Goal: Task Accomplishment & Management: Manage account settings

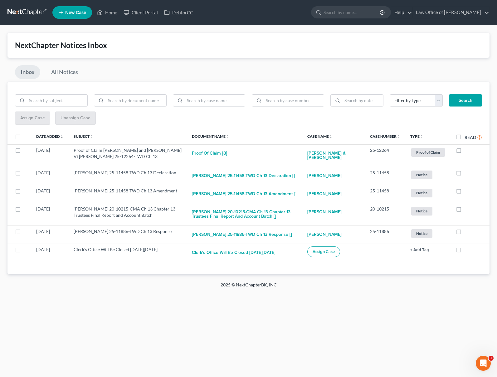
click at [465, 135] on label "Read" at bounding box center [473, 137] width 17 height 7
click at [467, 135] on input "Read" at bounding box center [469, 136] width 4 height 4
checkbox input "true"
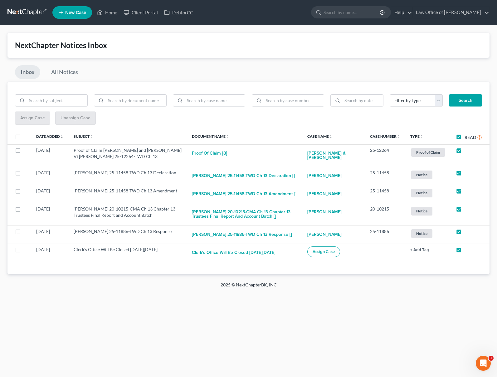
checkbox input "true"
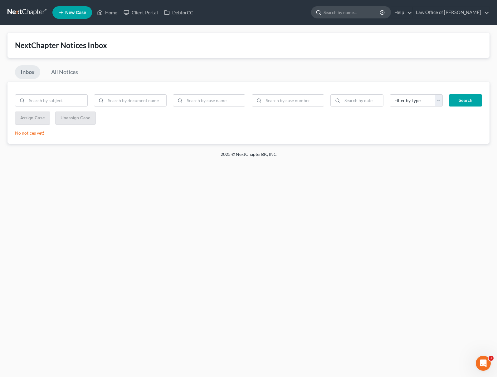
click at [363, 16] on input "search" at bounding box center [352, 13] width 57 height 12
type input "[PERSON_NAME]"
click at [30, 12] on link at bounding box center [27, 12] width 40 height 11
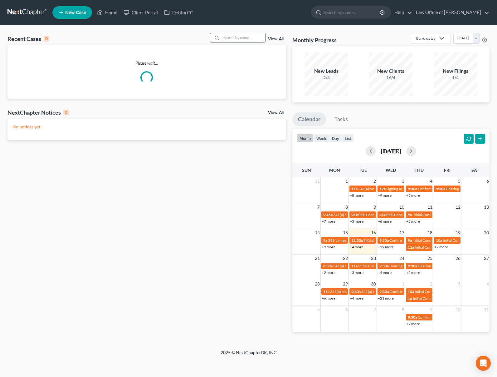
click at [228, 38] on input "search" at bounding box center [244, 37] width 44 height 9
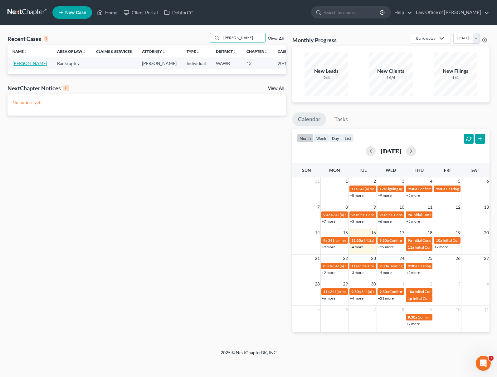
type input "[PERSON_NAME]"
click at [27, 64] on link "[PERSON_NAME]" at bounding box center [29, 63] width 35 height 5
select select "6"
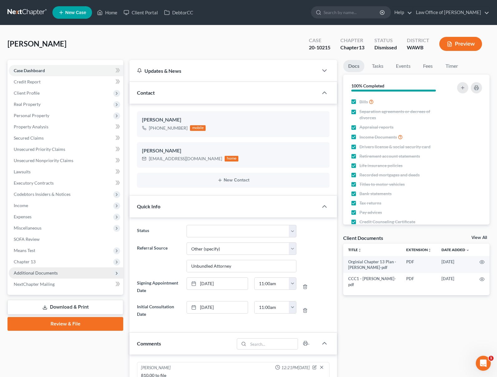
click at [64, 273] on span "Additional Documents" at bounding box center [66, 272] width 115 height 11
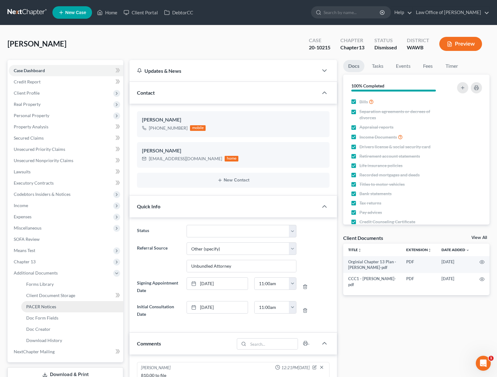
click at [61, 304] on link "PACER Notices" at bounding box center [72, 306] width 102 height 11
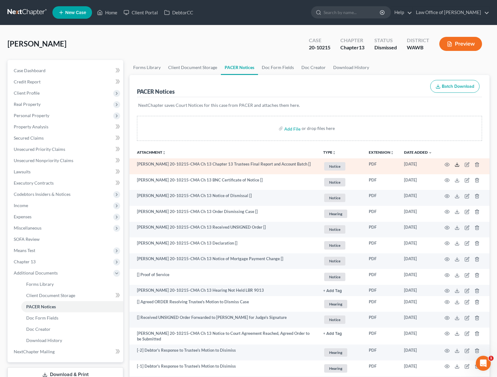
click at [457, 165] on icon at bounding box center [457, 164] width 5 height 5
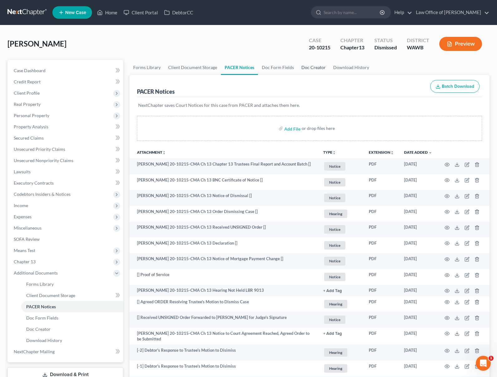
click at [309, 64] on link "Doc Creator" at bounding box center [314, 67] width 32 height 15
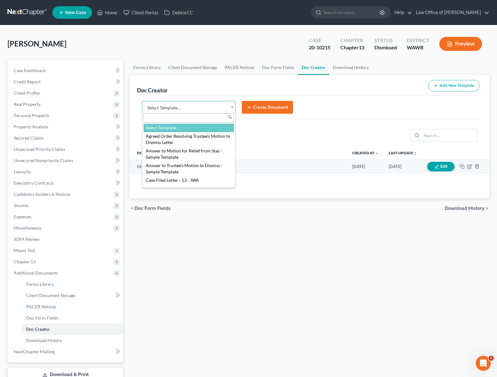
click at [188, 107] on body "Home New Case Client Portal DebtorCC Law Office of [PERSON_NAME] Tse [EMAIL_ADD…" at bounding box center [248, 211] width 497 height 422
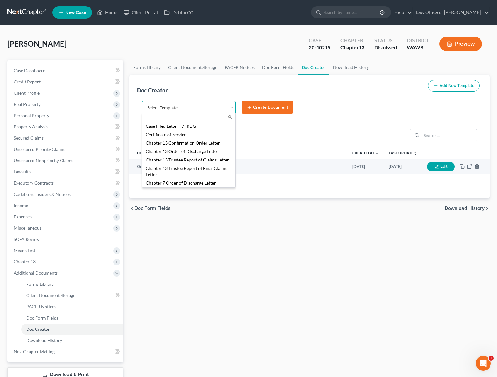
scroll to position [131, 0]
select select "104796"
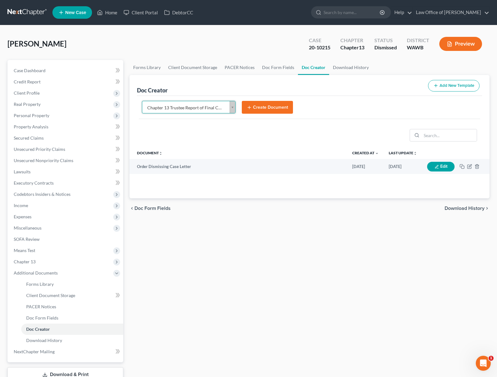
click at [271, 109] on button "Create Document" at bounding box center [267, 107] width 51 height 13
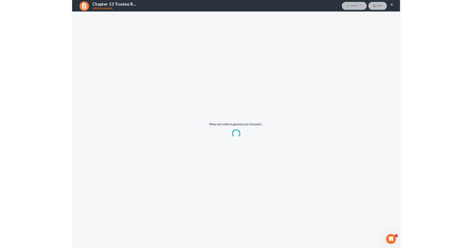
scroll to position [0, 0]
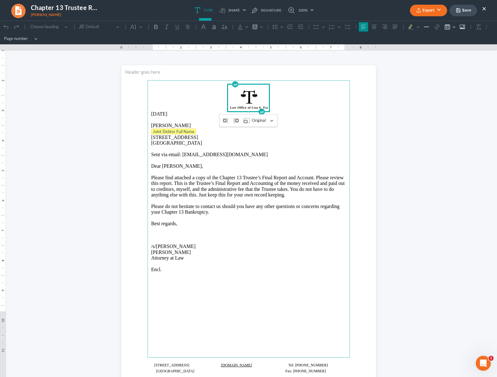
click at [186, 133] on tag "Joint Debtor Full Name" at bounding box center [173, 132] width 45 height 6
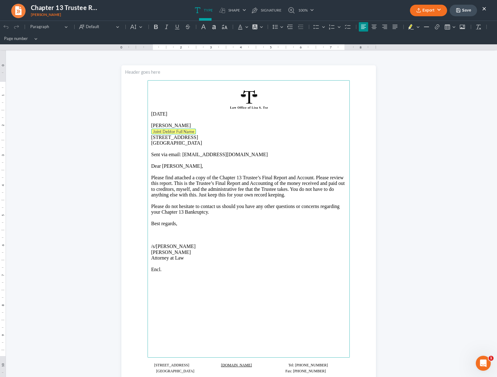
click at [196, 131] on p "Joint Debtor Full Name" at bounding box center [248, 132] width 195 height 6
drag, startPoint x: 196, startPoint y: 131, endPoint x: 109, endPoint y: 131, distance: 86.8
click at [109, 131] on html "0.50 9.75 0 1 1 2 2 3 3 4 4 5 5 6 6 7 7 8 8 9 9 10 10 11 11 Undo (⌘Z) Undo Redo…" at bounding box center [248, 215] width 497 height 389
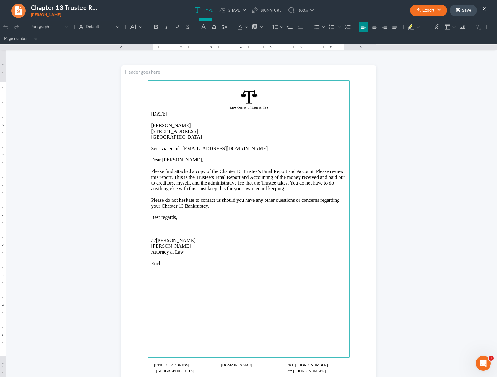
drag, startPoint x: 178, startPoint y: 112, endPoint x: 132, endPoint y: 115, distance: 46.3
click at [132, 115] on section "[DATE] [PERSON_NAME] [STREET_ADDRESS] Sent via email: [EMAIL_ADDRESS][DOMAIN_NA…" at bounding box center [248, 230] width 255 height 330
click at [430, 11] on button "Export" at bounding box center [428, 11] width 37 height 12
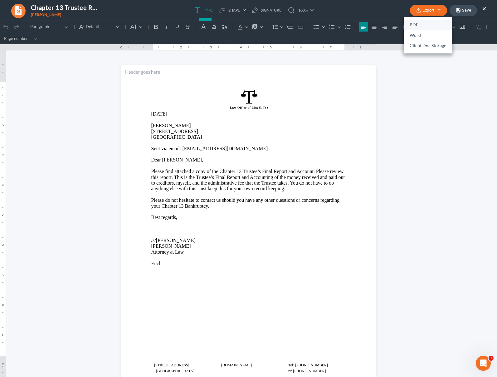
click at [430, 24] on link "PDF" at bounding box center [428, 25] width 48 height 11
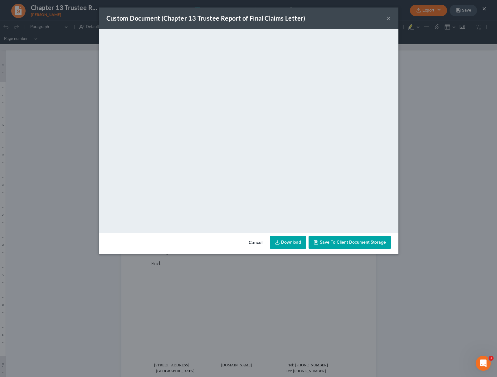
click at [291, 242] on link "Download" at bounding box center [288, 242] width 36 height 13
click at [72, 45] on div "Custom Document (Chapter 13 Trustee Report of Final Claims Letter) × <object ng…" at bounding box center [248, 188] width 497 height 377
click at [392, 20] on div "Custom Document (Chapter 13 Trustee Report of Final Claims Letter) ×" at bounding box center [249, 17] width 300 height 21
click at [389, 19] on button "×" at bounding box center [389, 17] width 4 height 7
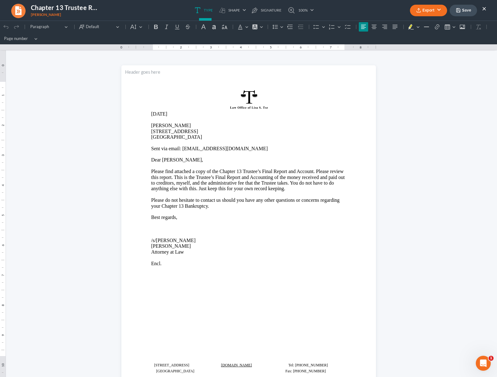
click at [483, 9] on button "×" at bounding box center [484, 8] width 4 height 7
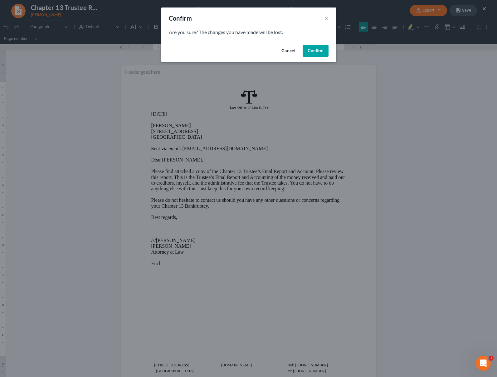
click at [316, 48] on button "Confirm" at bounding box center [316, 51] width 26 height 12
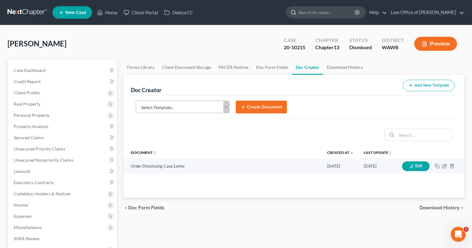
click at [332, 9] on input "search" at bounding box center [326, 13] width 57 height 12
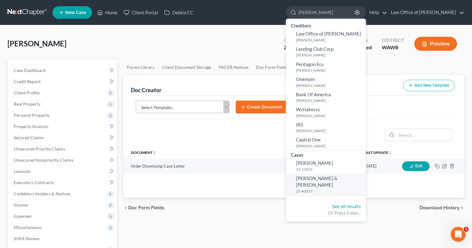
type input "[PERSON_NAME]"
click at [333, 179] on span "[PERSON_NAME] & [PERSON_NAME]" at bounding box center [317, 182] width 42 height 12
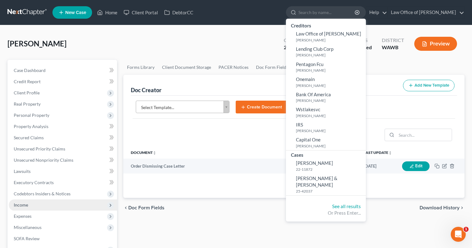
select select "6"
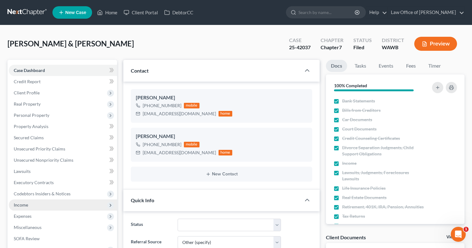
click at [53, 207] on span "Income" at bounding box center [63, 205] width 108 height 11
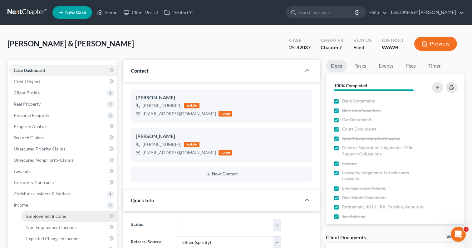
click at [52, 214] on span "Employment Income" at bounding box center [46, 216] width 40 height 5
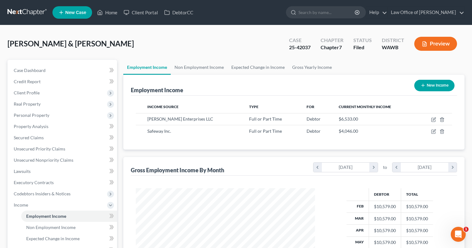
scroll to position [112, 192]
click at [433, 120] on icon "button" at bounding box center [433, 119] width 5 height 5
select select "0"
select select "50"
select select "0"
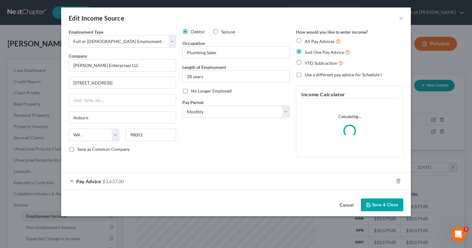
click at [420, 111] on div "Edit Income Source × Employment Type * Select Full or [DEMOGRAPHIC_DATA] Employ…" at bounding box center [236, 124] width 472 height 248
click at [373, 204] on button "Save & Close" at bounding box center [382, 205] width 42 height 13
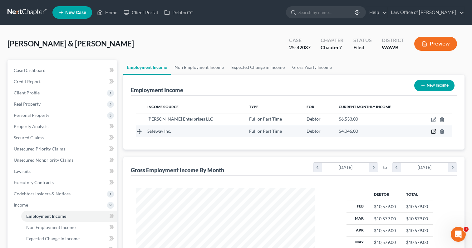
click at [434, 133] on icon "button" at bounding box center [433, 131] width 5 height 5
select select "0"
select select "50"
select select "0"
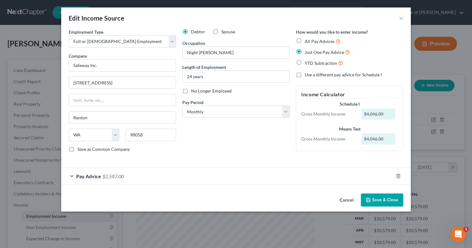
click at [373, 199] on button "Save & Close" at bounding box center [382, 200] width 42 height 13
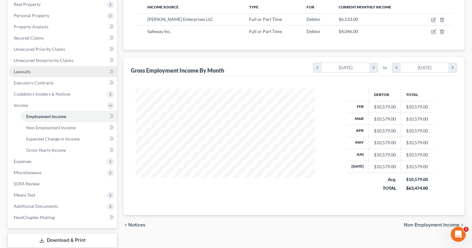
scroll to position [139, 0]
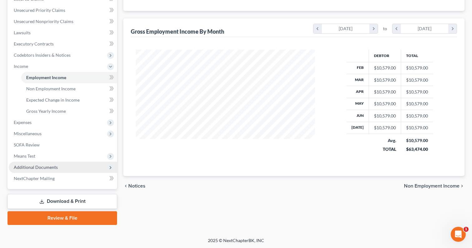
click at [60, 167] on span "Additional Documents" at bounding box center [63, 167] width 108 height 11
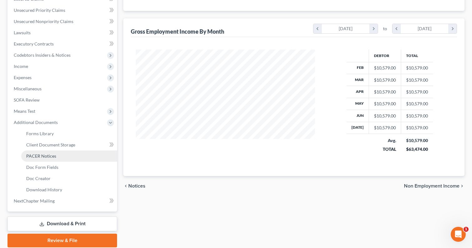
click at [62, 156] on link "PACER Notices" at bounding box center [69, 156] width 96 height 11
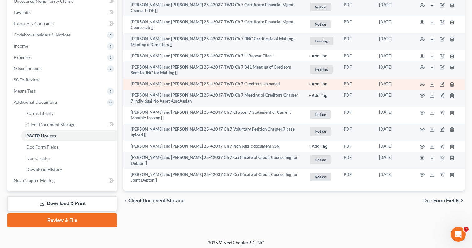
scroll to position [161, 0]
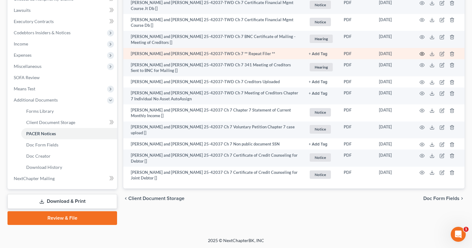
click at [422, 52] on icon "button" at bounding box center [422, 54] width 5 height 5
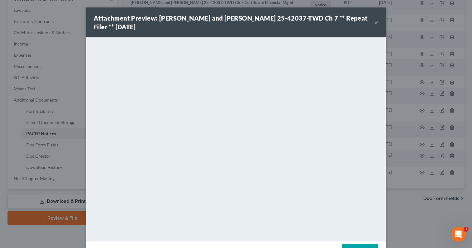
click at [376, 23] on button "×" at bounding box center [376, 22] width 4 height 7
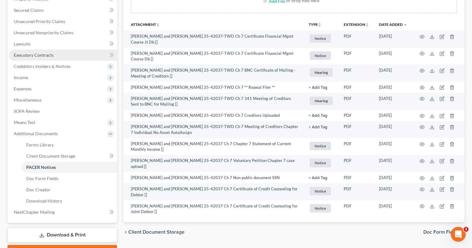
click at [85, 60] on link "Executory Contracts" at bounding box center [63, 55] width 108 height 11
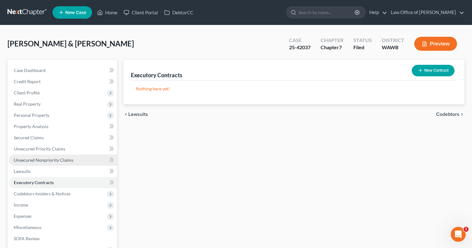
click at [75, 155] on link "Unsecured Nonpriority Claims" at bounding box center [63, 160] width 108 height 11
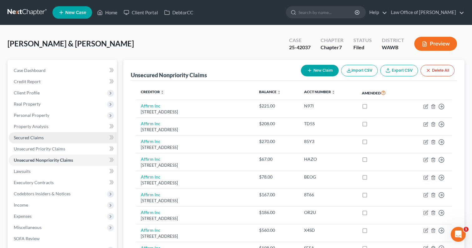
click at [74, 140] on link "Secured Claims" at bounding box center [63, 137] width 108 height 11
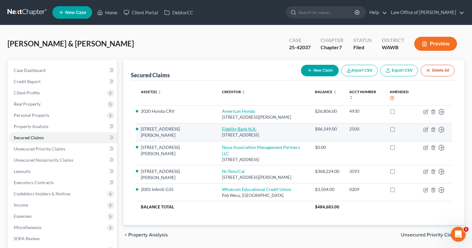
click at [222, 126] on link "Fidelity Bank N.A." at bounding box center [239, 128] width 35 height 5
select select "17"
select select "4"
select select "0"
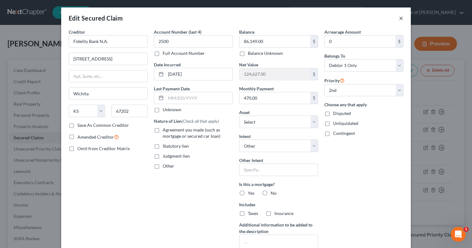
click at [401, 17] on button "×" at bounding box center [401, 17] width 4 height 7
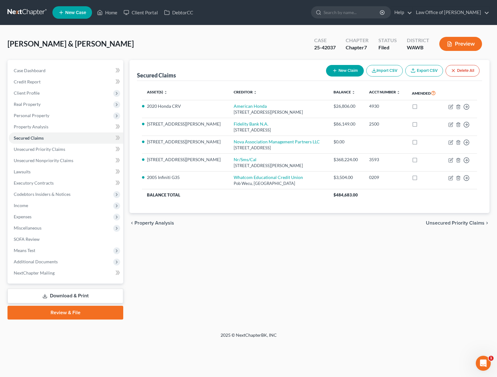
click at [344, 21] on nav "Home New Case Client Portal DebtorCC Law Office of [PERSON_NAME] Tse [EMAIL_ADD…" at bounding box center [248, 12] width 497 height 25
click at [345, 11] on input "search" at bounding box center [352, 13] width 57 height 12
type input "green"
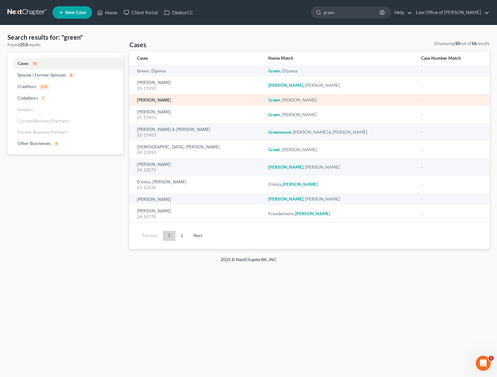
click at [164, 99] on link "[PERSON_NAME]" at bounding box center [154, 100] width 34 height 4
select select "6"
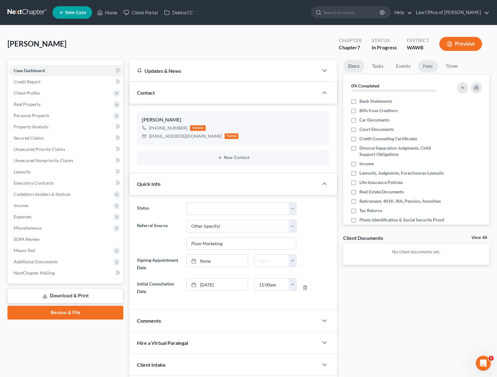
click at [432, 65] on link "Fees" at bounding box center [428, 66] width 20 height 12
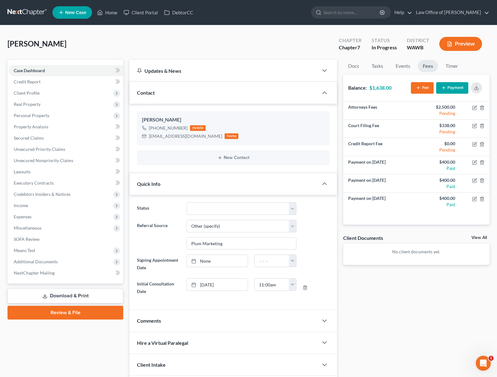
click at [450, 89] on button "Payment" at bounding box center [452, 88] width 32 height 12
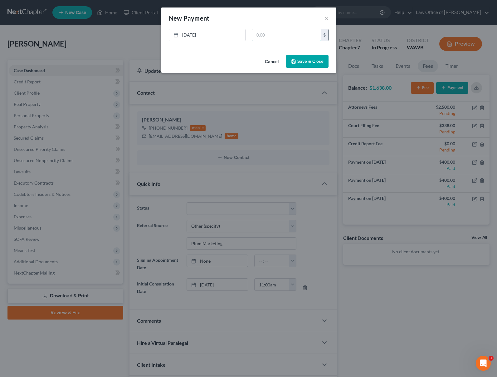
click at [276, 35] on input "text" at bounding box center [286, 35] width 69 height 12
type input "400"
click at [310, 62] on button "Save & Close" at bounding box center [307, 61] width 42 height 13
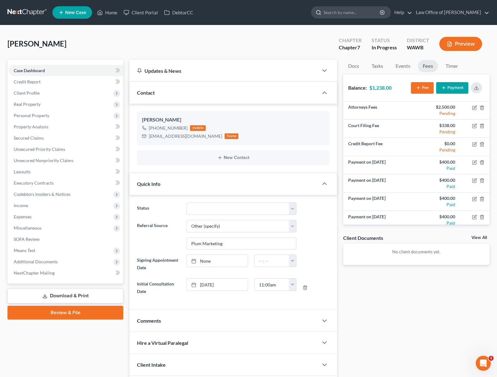
click at [342, 10] on input "search" at bounding box center [352, 13] width 57 height 12
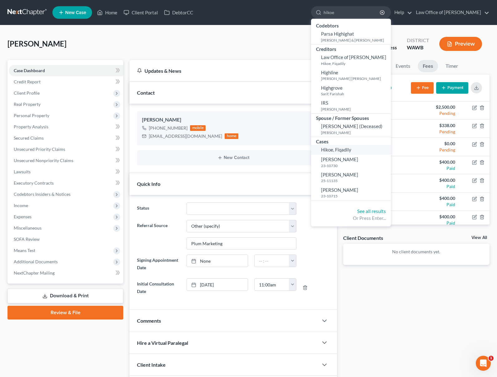
type input "hikoe"
click at [351, 152] on span "Hikoe, Fiqadily" at bounding box center [336, 150] width 30 height 6
select select "6"
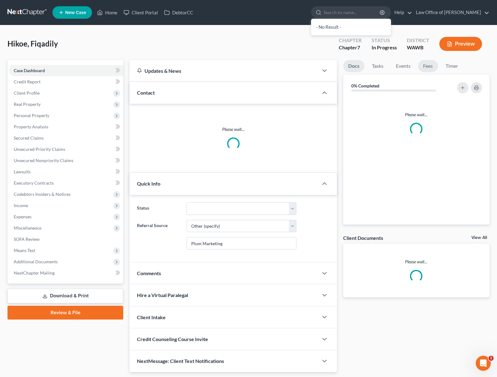
click at [429, 65] on link "Fees" at bounding box center [428, 66] width 20 height 12
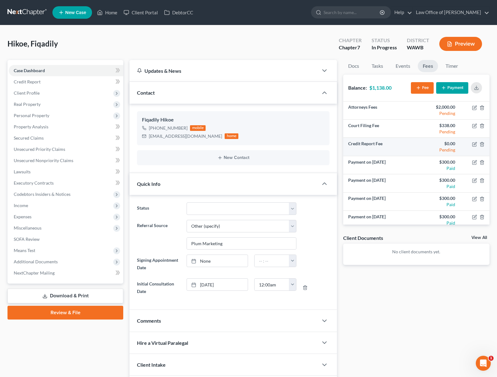
scroll to position [4, 0]
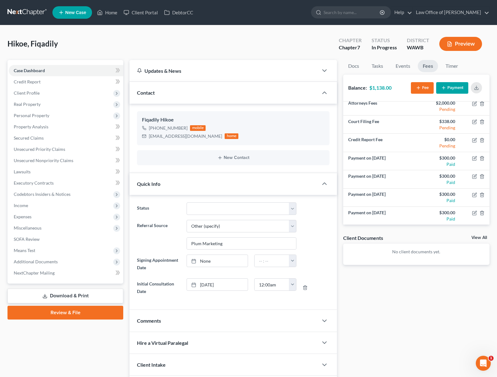
click at [456, 86] on button "Payment" at bounding box center [452, 88] width 32 height 12
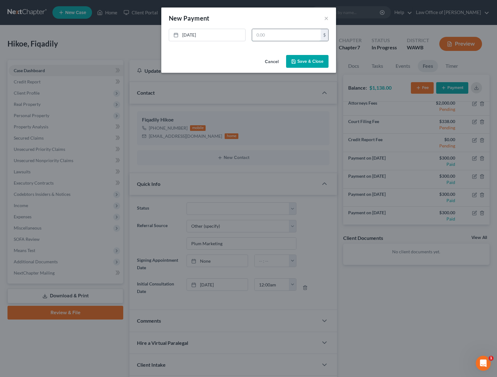
click at [316, 34] on input "text" at bounding box center [286, 35] width 69 height 12
type input "300"
click at [304, 61] on button "Save & Close" at bounding box center [307, 61] width 42 height 13
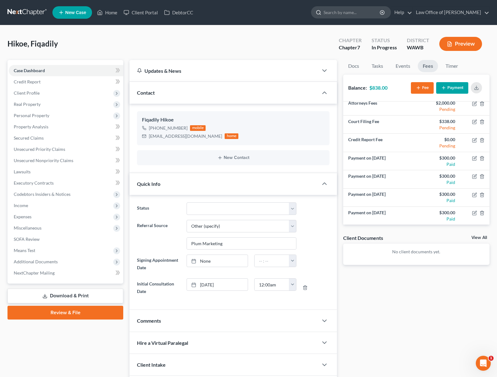
click at [352, 11] on input "search" at bounding box center [352, 13] width 57 height 12
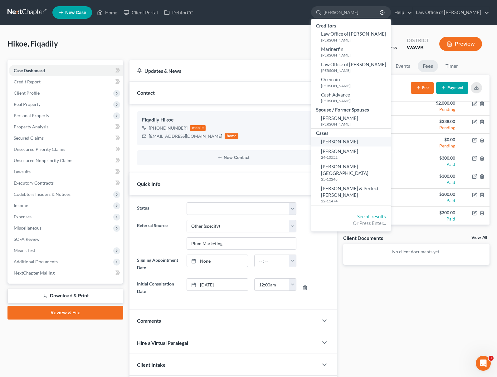
type input "[PERSON_NAME]"
click at [357, 141] on span "[PERSON_NAME]" at bounding box center [339, 142] width 37 height 6
click at [351, 142] on span "[PERSON_NAME]" at bounding box center [339, 142] width 37 height 6
select select "6"
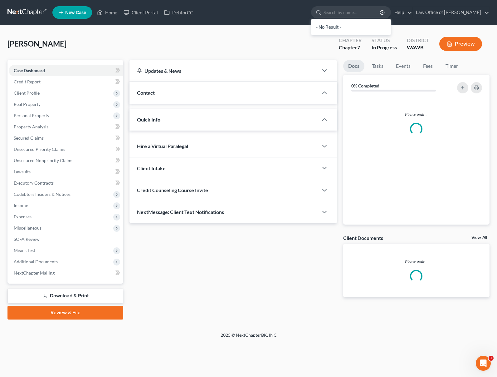
click at [361, 142] on div "Please wait..." at bounding box center [416, 160] width 146 height 128
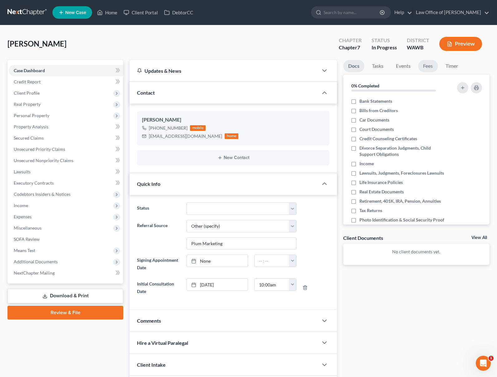
click at [421, 66] on link "Fees" at bounding box center [428, 66] width 20 height 12
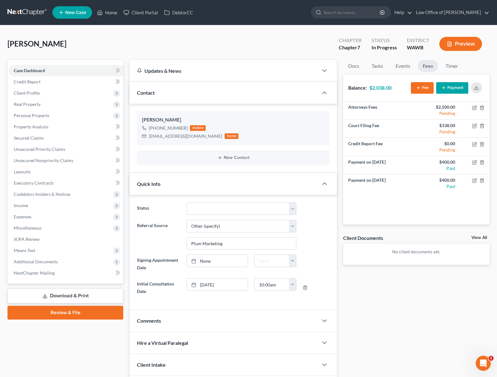
click at [453, 89] on button "Payment" at bounding box center [452, 88] width 32 height 12
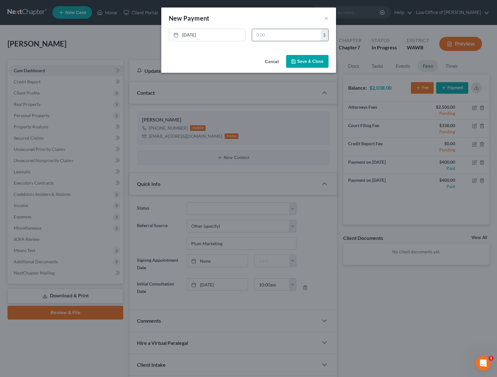
click at [292, 36] on input "text" at bounding box center [286, 35] width 69 height 12
type input "400"
click at [304, 60] on button "Save & Close" at bounding box center [307, 61] width 42 height 13
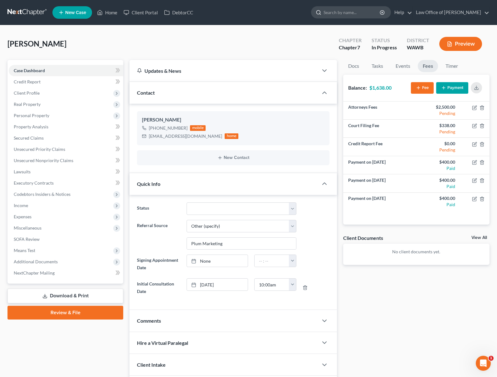
click at [366, 16] on input "search" at bounding box center [352, 13] width 57 height 12
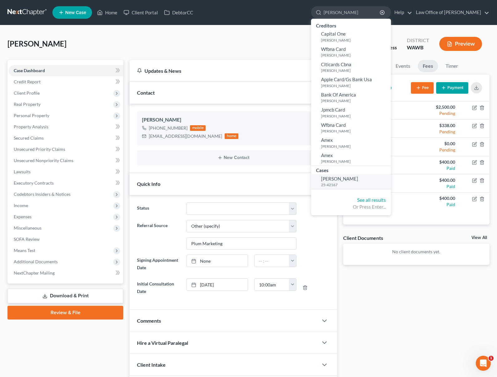
type input "[PERSON_NAME]"
click at [360, 188] on link "[PERSON_NAME] 25-42167" at bounding box center [351, 181] width 80 height 15
select select "6"
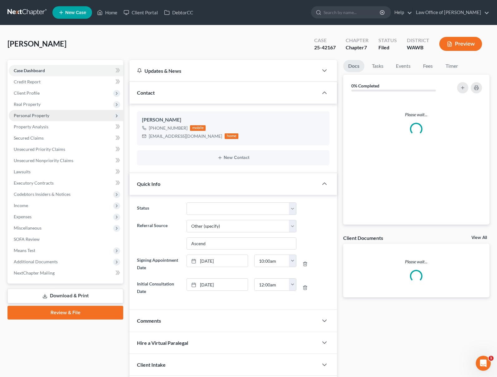
click at [56, 115] on span "Personal Property" at bounding box center [66, 115] width 115 height 11
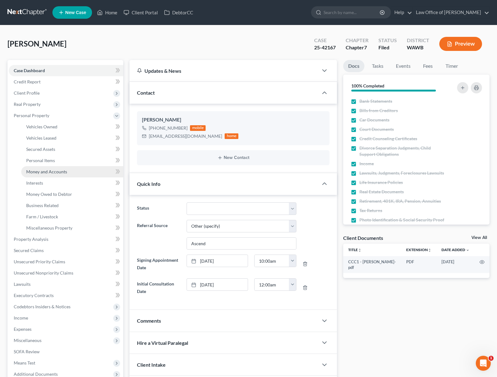
click at [54, 169] on span "Money and Accounts" at bounding box center [46, 171] width 41 height 5
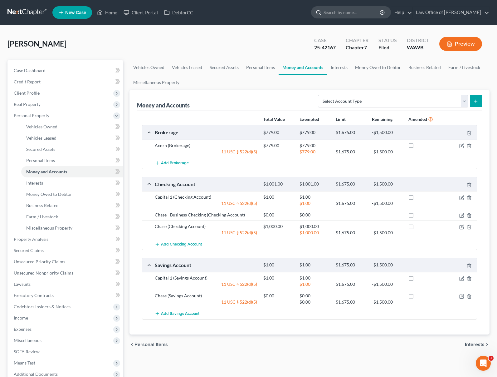
click at [349, 14] on input "search" at bounding box center [352, 13] width 57 height 12
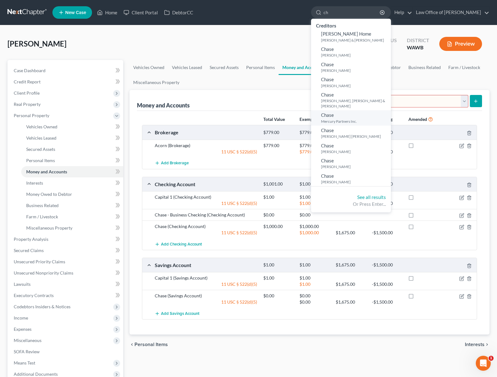
type input "c"
type input "sai"
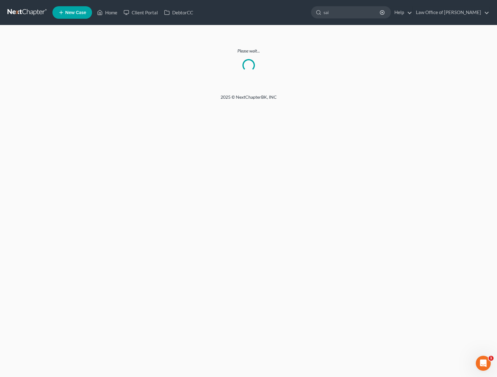
click at [27, 17] on link at bounding box center [27, 12] width 40 height 11
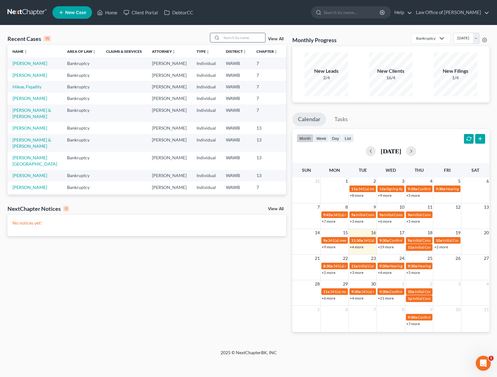
click at [245, 41] on input "search" at bounding box center [244, 37] width 44 height 9
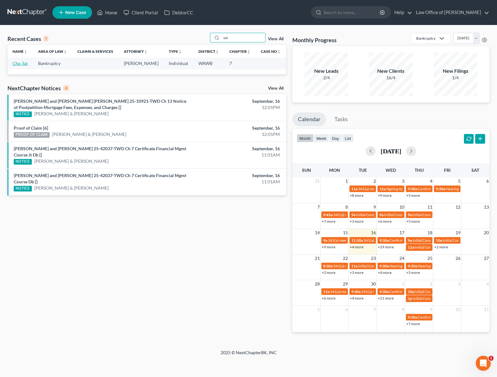
type input "sai"
click at [21, 62] on link "Cha, Sai" at bounding box center [19, 63] width 15 height 5
select select "6"
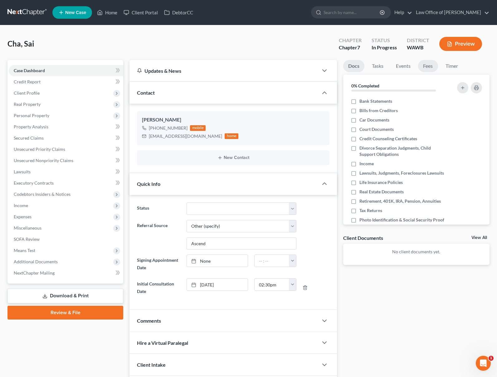
click at [429, 66] on link "Fees" at bounding box center [428, 66] width 20 height 12
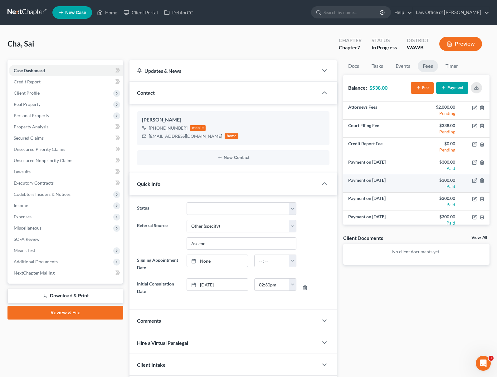
scroll to position [41, 0]
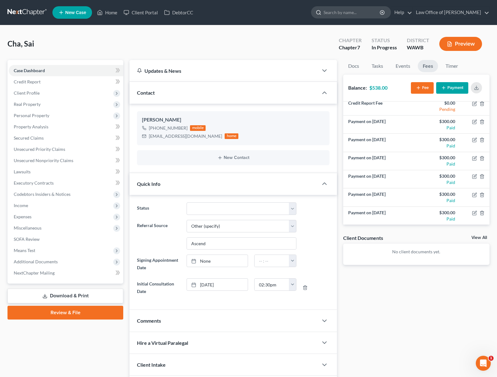
click at [381, 12] on input "search" at bounding box center [352, 13] width 57 height 12
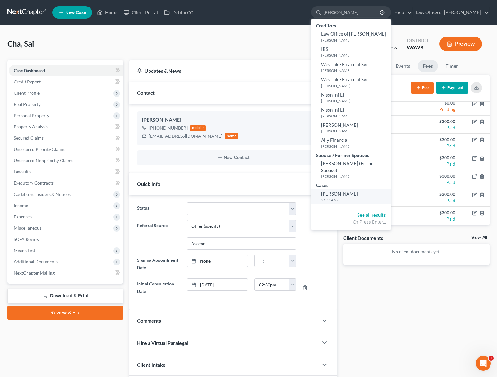
type input "adrian"
click at [358, 190] on link "Piscuc, Adrian 25-11458" at bounding box center [351, 196] width 80 height 15
select select "6"
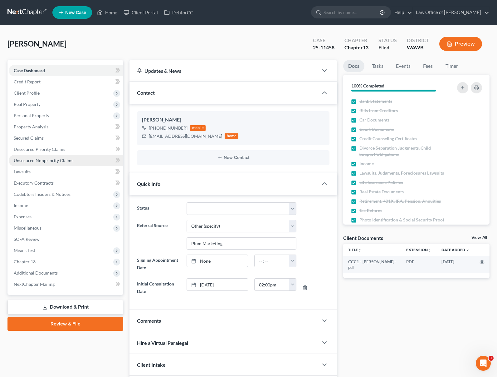
click at [76, 163] on link "Unsecured Nonpriority Claims" at bounding box center [66, 160] width 115 height 11
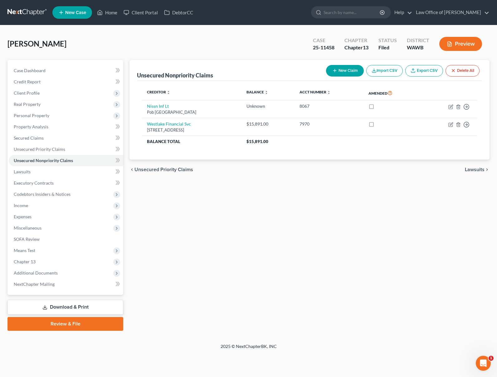
click at [35, 15] on link at bounding box center [27, 12] width 40 height 11
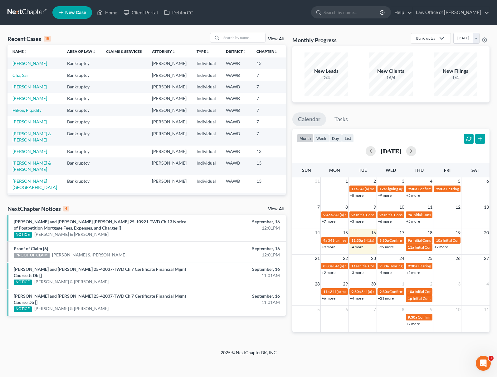
click at [87, 224] on div "Geoffry Allyn Bennett and Katie Anne Bennett 25-10921-TWD Ch 13 Notice of Postp…" at bounding box center [102, 227] width 182 height 19
click at [86, 227] on link "[PERSON_NAME] and [PERSON_NAME] [PERSON_NAME] 25-10921-TWD Ch 13 Notice of Post…" at bounding box center [100, 225] width 173 height 12
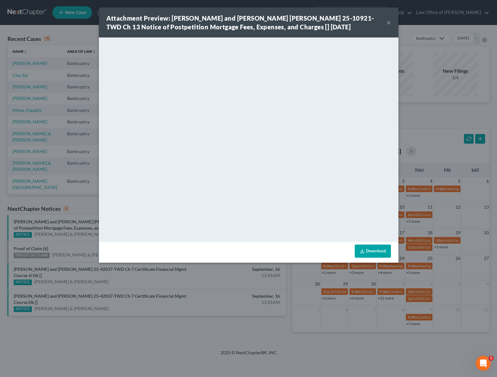
click at [77, 203] on div "Attachment Preview: Geoffry Allyn Bennett and Katie Anne Bennett 25-10921-TWD C…" at bounding box center [248, 188] width 497 height 377
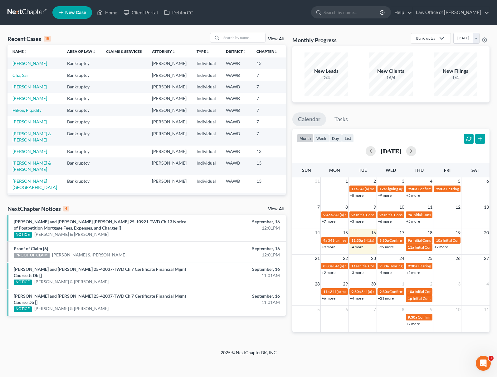
click at [275, 210] on link "View All" at bounding box center [276, 209] width 16 height 4
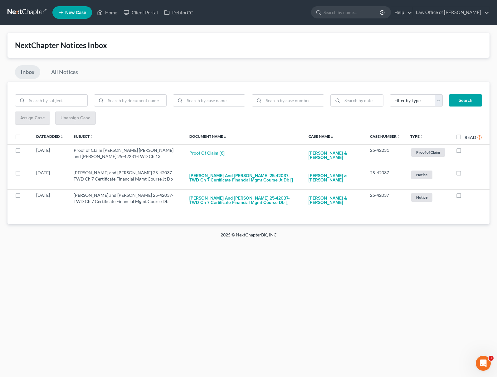
click at [465, 136] on label "Read" at bounding box center [473, 137] width 17 height 7
click at [467, 136] on input "Read" at bounding box center [469, 136] width 4 height 4
checkbox input "true"
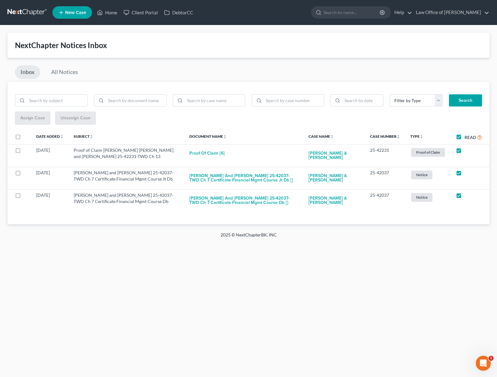
checkbox input "true"
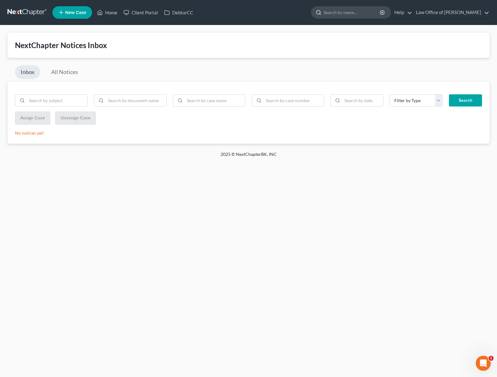
click at [366, 15] on input "search" at bounding box center [352, 13] width 57 height 12
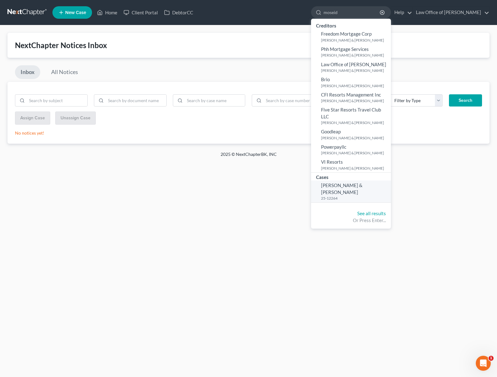
type input "moseid"
click at [363, 182] on span "Moseid, Erik & Dianna" at bounding box center [342, 188] width 42 height 12
select select "6"
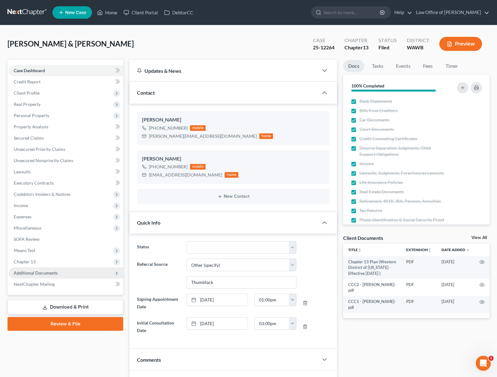
click at [63, 275] on span "Additional Documents" at bounding box center [66, 272] width 115 height 11
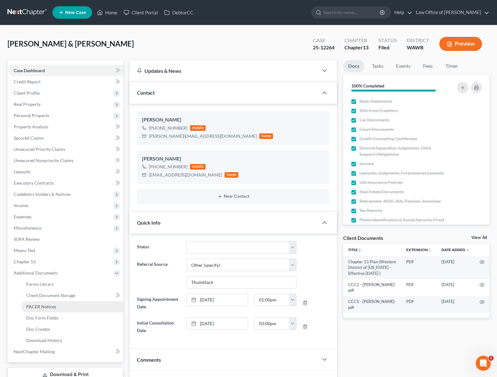
click at [53, 308] on span "PACER Notices" at bounding box center [41, 306] width 30 height 5
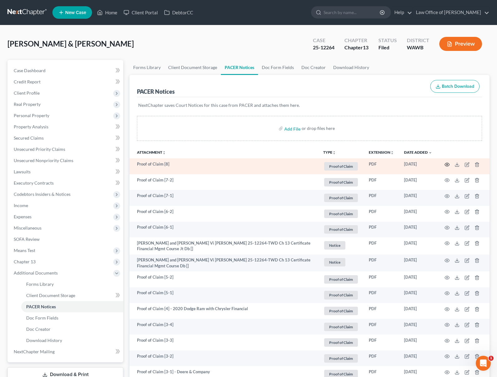
click at [447, 163] on icon "button" at bounding box center [447, 164] width 5 height 5
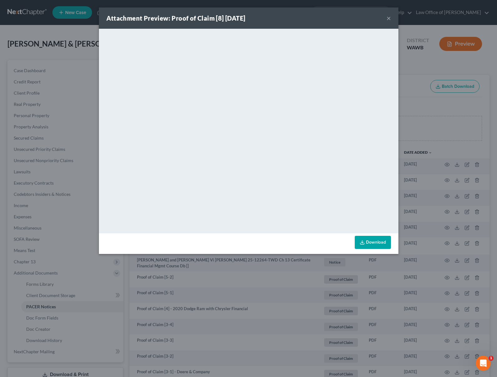
click at [434, 158] on div "Attachment Preview: Proof of Claim [8] 09/16/2025 × <object ng-attr-data='https…" at bounding box center [248, 188] width 497 height 377
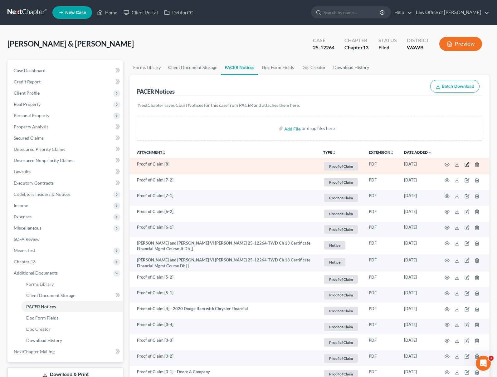
click at [469, 165] on icon "button" at bounding box center [467, 164] width 5 height 5
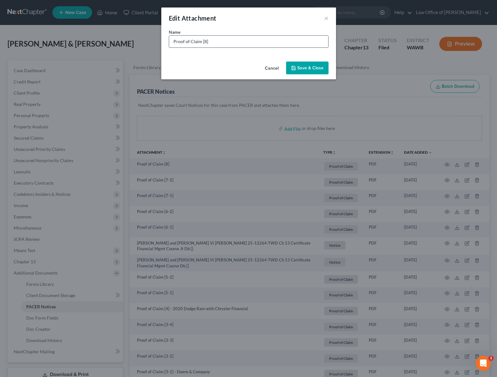
click at [259, 43] on input "Proof of Claim [8]" at bounding box center [248, 42] width 159 height 12
type input "Proof of Claim [8] - 5/3 Bank"
click at [304, 65] on button "Save & Close" at bounding box center [307, 67] width 42 height 13
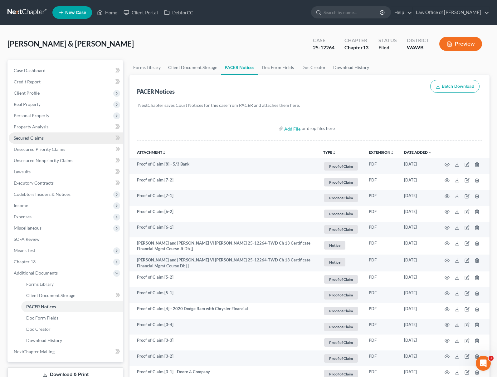
click at [36, 138] on span "Secured Claims" at bounding box center [29, 137] width 30 height 5
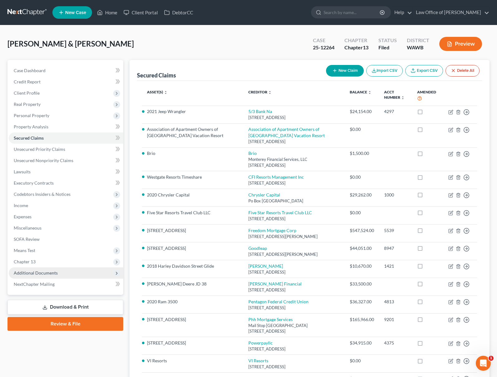
click at [47, 274] on span "Additional Documents" at bounding box center [36, 272] width 44 height 5
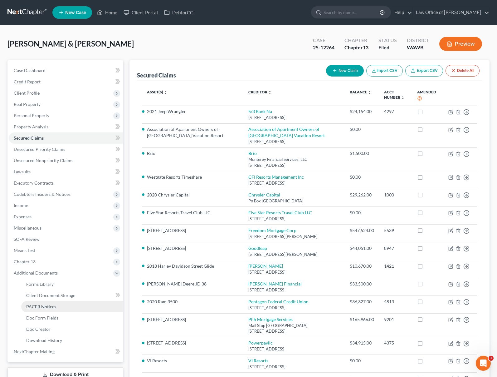
click at [51, 305] on span "PACER Notices" at bounding box center [41, 306] width 30 height 5
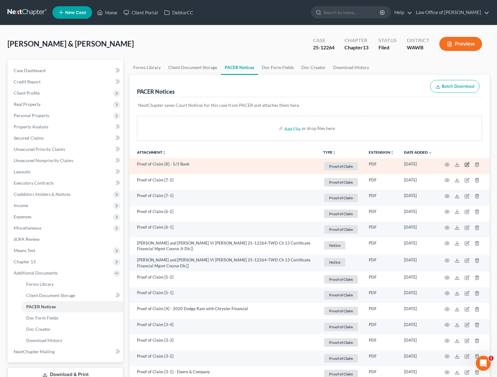
click at [467, 164] on icon "button" at bounding box center [467, 163] width 3 height 3
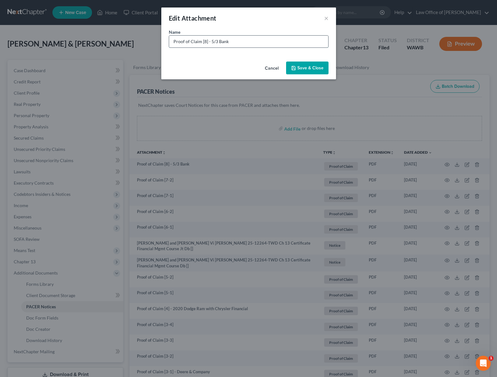
click at [308, 42] on input "Proof of Claim [8] - 5/3 Bank" at bounding box center [248, 42] width 159 height 12
type input "Proof of Claim [8] - 5/3 Bank - 2021 Jeep Wrangler"
click at [303, 65] on span "Save & Close" at bounding box center [310, 67] width 26 height 5
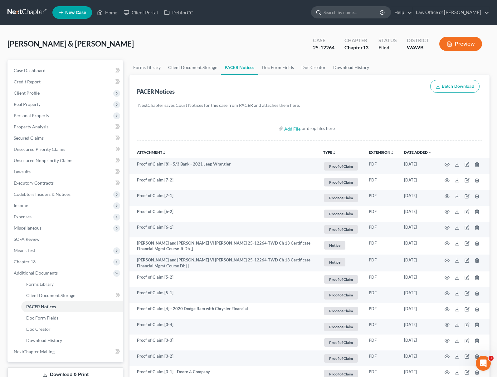
click at [354, 12] on input "search" at bounding box center [352, 13] width 57 height 12
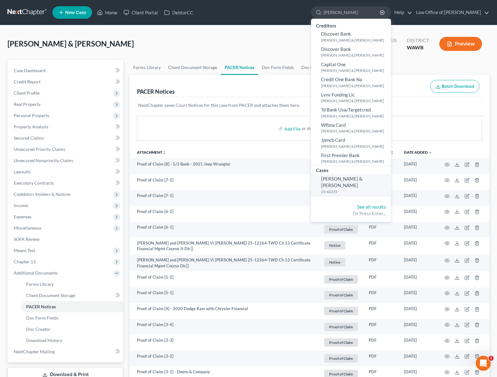
type input "hagler"
click at [365, 189] on small "25-42231" at bounding box center [355, 191] width 68 height 5
select select "6"
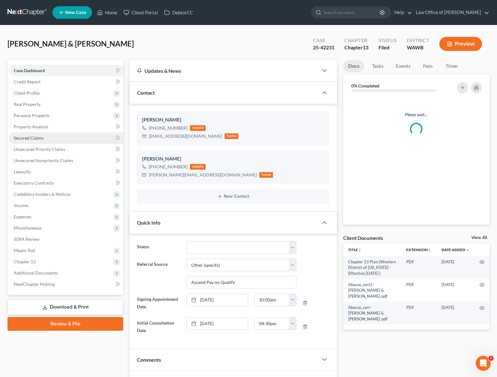
click at [60, 140] on link "Secured Claims" at bounding box center [66, 137] width 115 height 11
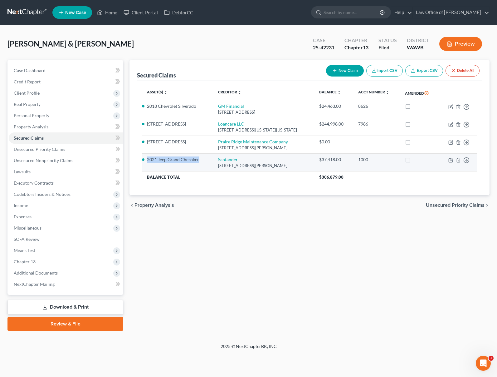
drag, startPoint x: 200, startPoint y: 161, endPoint x: 147, endPoint y: 160, distance: 53.1
click at [147, 160] on li "2021 Jeep Grand Cherokee" at bounding box center [177, 159] width 61 height 6
copy li "2021 Jeep Grand Cherokee"
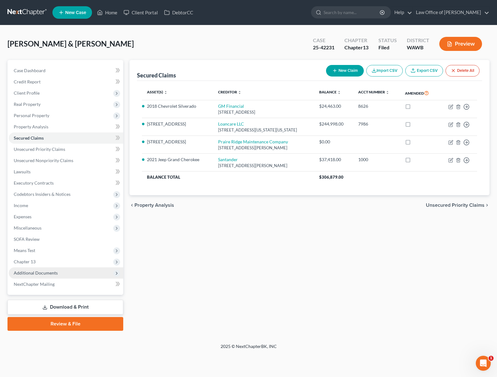
click at [70, 272] on span "Additional Documents" at bounding box center [66, 272] width 115 height 11
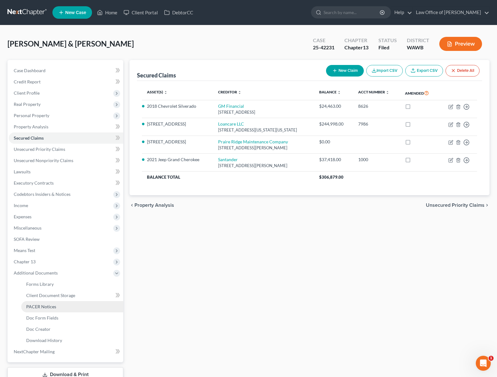
click at [59, 302] on link "PACER Notices" at bounding box center [72, 306] width 102 height 11
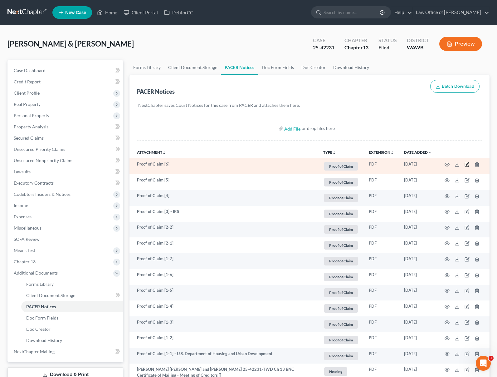
click at [466, 164] on icon "button" at bounding box center [467, 164] width 5 height 5
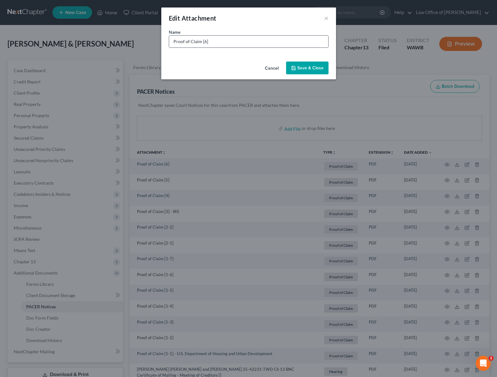
click at [260, 47] on div "Name * Proof of Claim [6]" at bounding box center [248, 44] width 175 height 30
click at [260, 41] on input "Proof of Claim [6]" at bounding box center [248, 42] width 159 height 12
paste input "2021 Jeep Grand Cherokee"
type input "Proof of Claim [6] - Santander 2021 Jeep Grand Cherokee"
click at [302, 68] on span "Save & Close" at bounding box center [310, 67] width 26 height 5
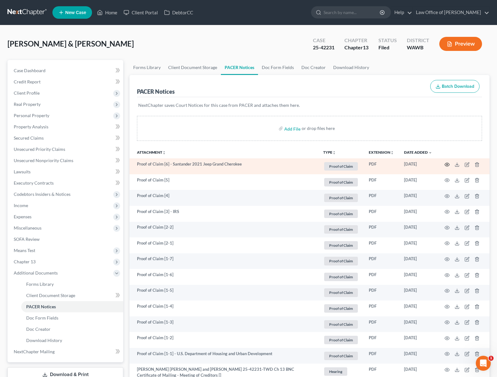
click at [446, 164] on icon "button" at bounding box center [447, 164] width 5 height 5
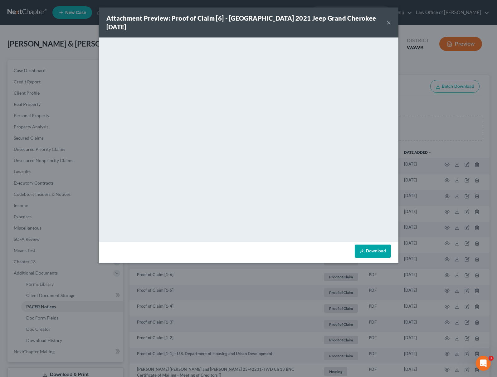
click at [390, 19] on button "×" at bounding box center [389, 22] width 4 height 7
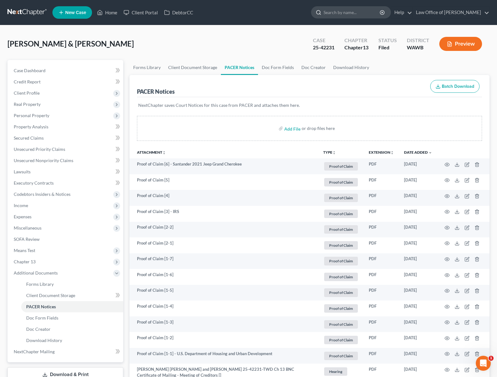
click at [362, 11] on input "search" at bounding box center [352, 13] width 57 height 12
type input "david"
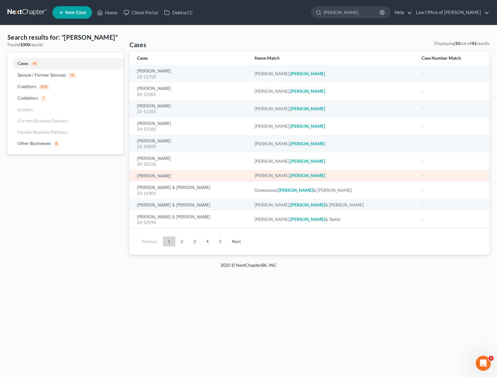
click at [148, 179] on td "Simpson, David" at bounding box center [190, 176] width 120 height 12
click at [149, 175] on link "Simpson, David" at bounding box center [154, 176] width 34 height 4
select select "6"
